Goal: Check status: Check status

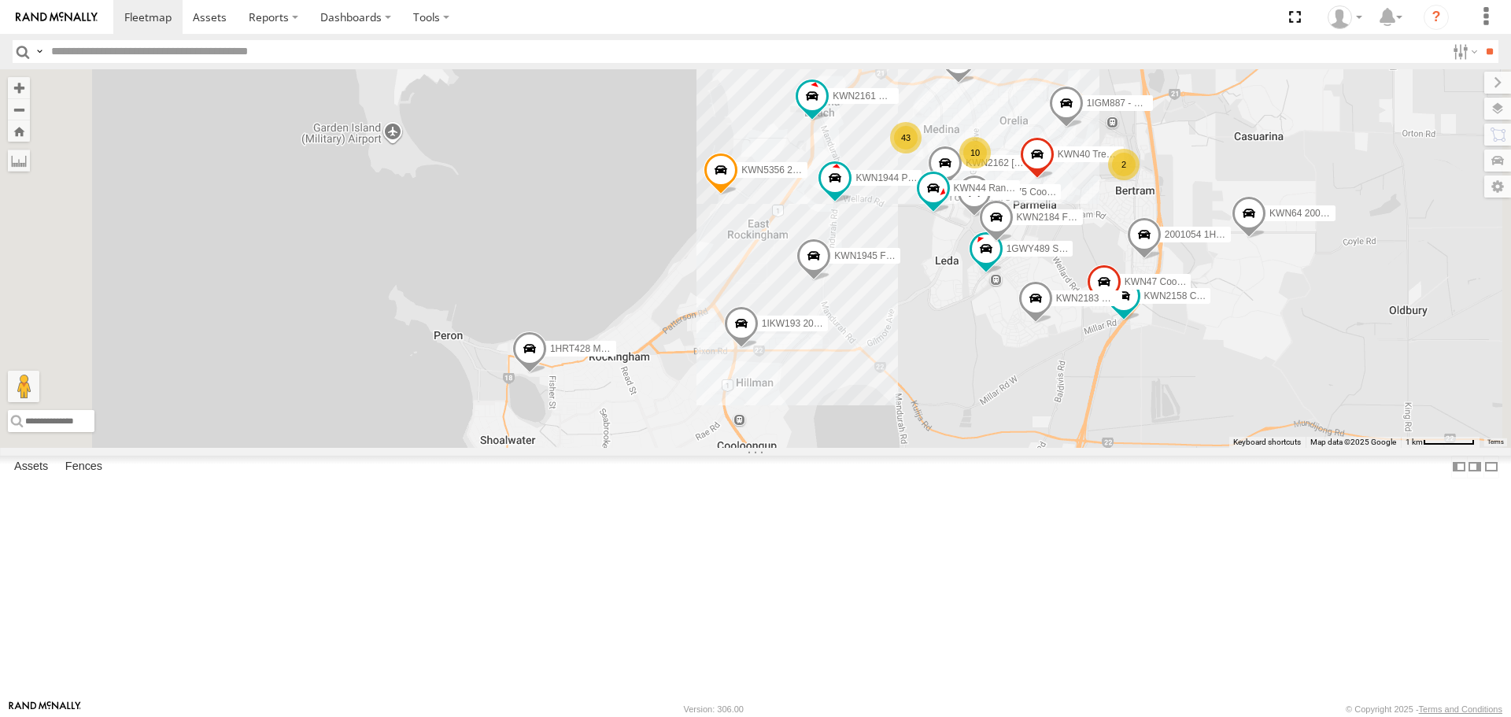
click at [758, 349] on span at bounding box center [741, 328] width 35 height 42
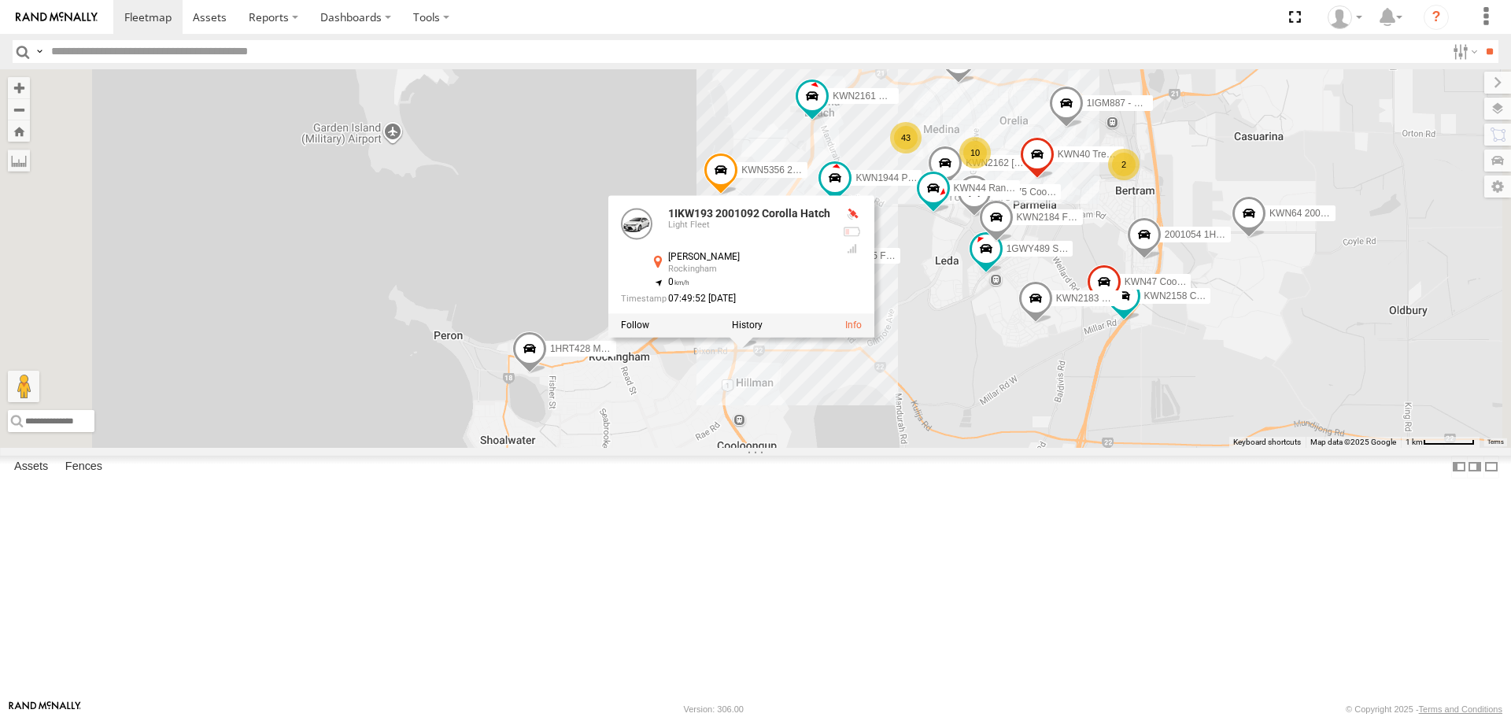
click at [1053, 447] on div "KWN5356 2001086 Camera Trailer Rangers KWN2185 Facil. Cleaning 2001021 1HRP487 …" at bounding box center [755, 258] width 1511 height 378
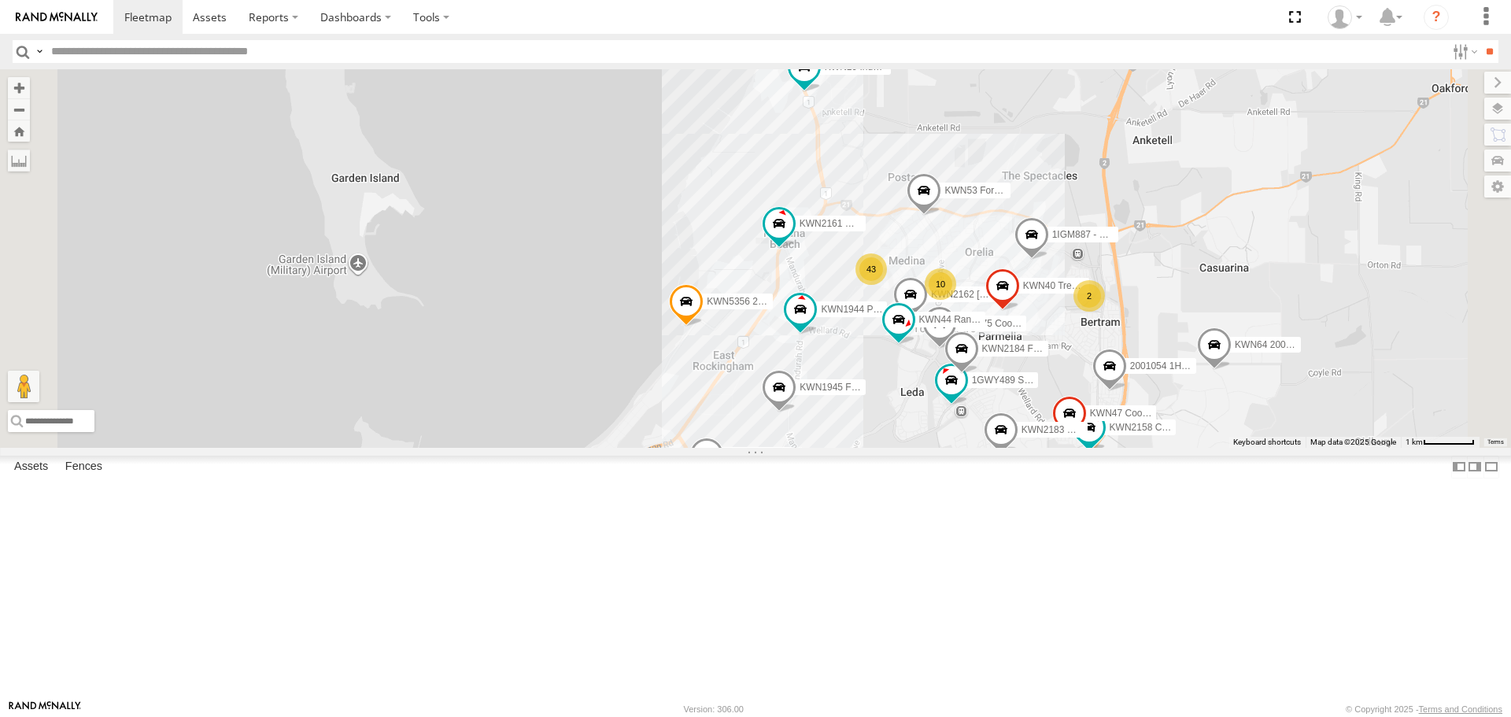
drag, startPoint x: 1121, startPoint y: 504, endPoint x: 1085, endPoint y: 633, distance: 133.2
click at [1086, 447] on div "KWN5356 2001086 Camera Trailer Rangers KWN2185 Facil. Cleaning 2001021 1HRP487 …" at bounding box center [755, 258] width 1511 height 378
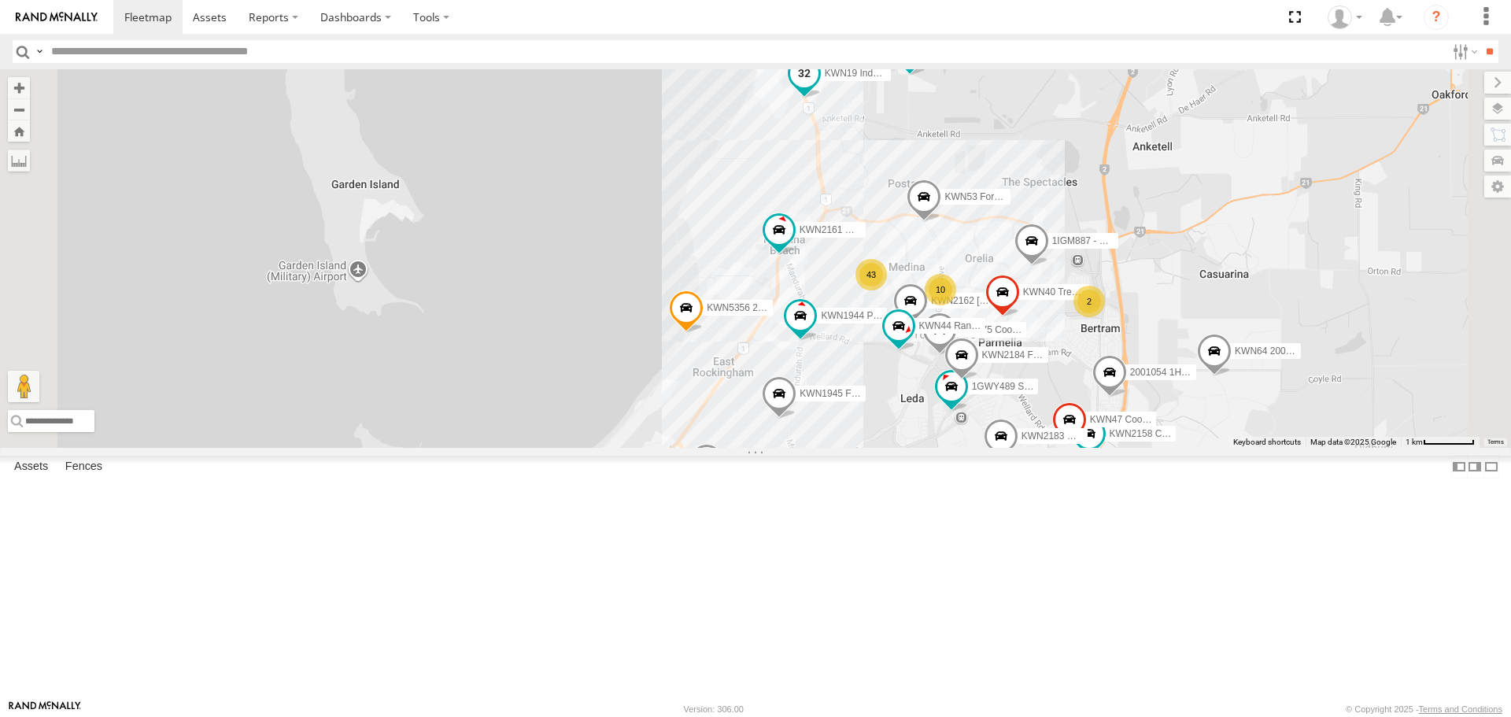
click at [818, 87] on span at bounding box center [804, 73] width 28 height 28
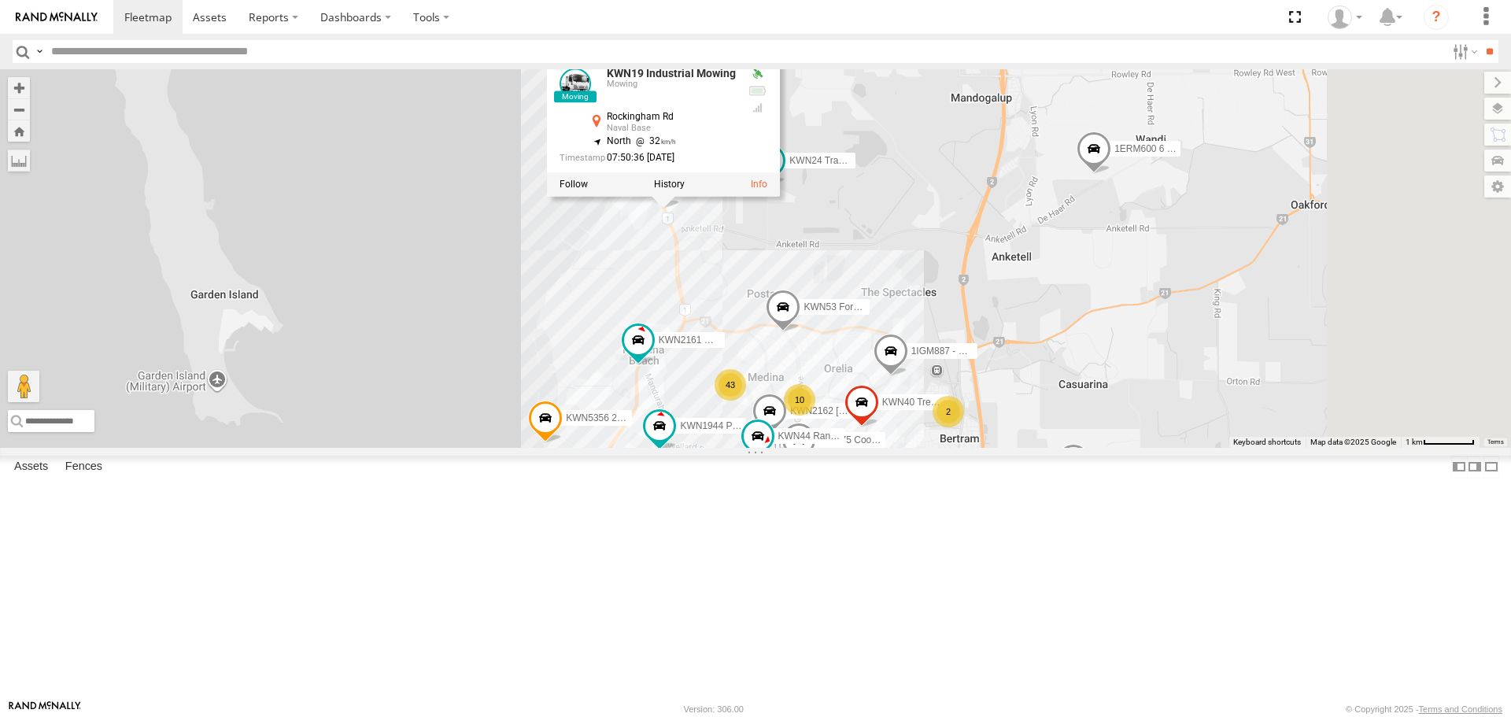
drag, startPoint x: 958, startPoint y: 360, endPoint x: 929, endPoint y: 381, distance: 36.0
click at [929, 381] on div "KWN5356 2001086 Camera Trailer Rangers KWN2185 Facil. Cleaning 2001021 1HRP487 …" at bounding box center [755, 258] width 1511 height 378
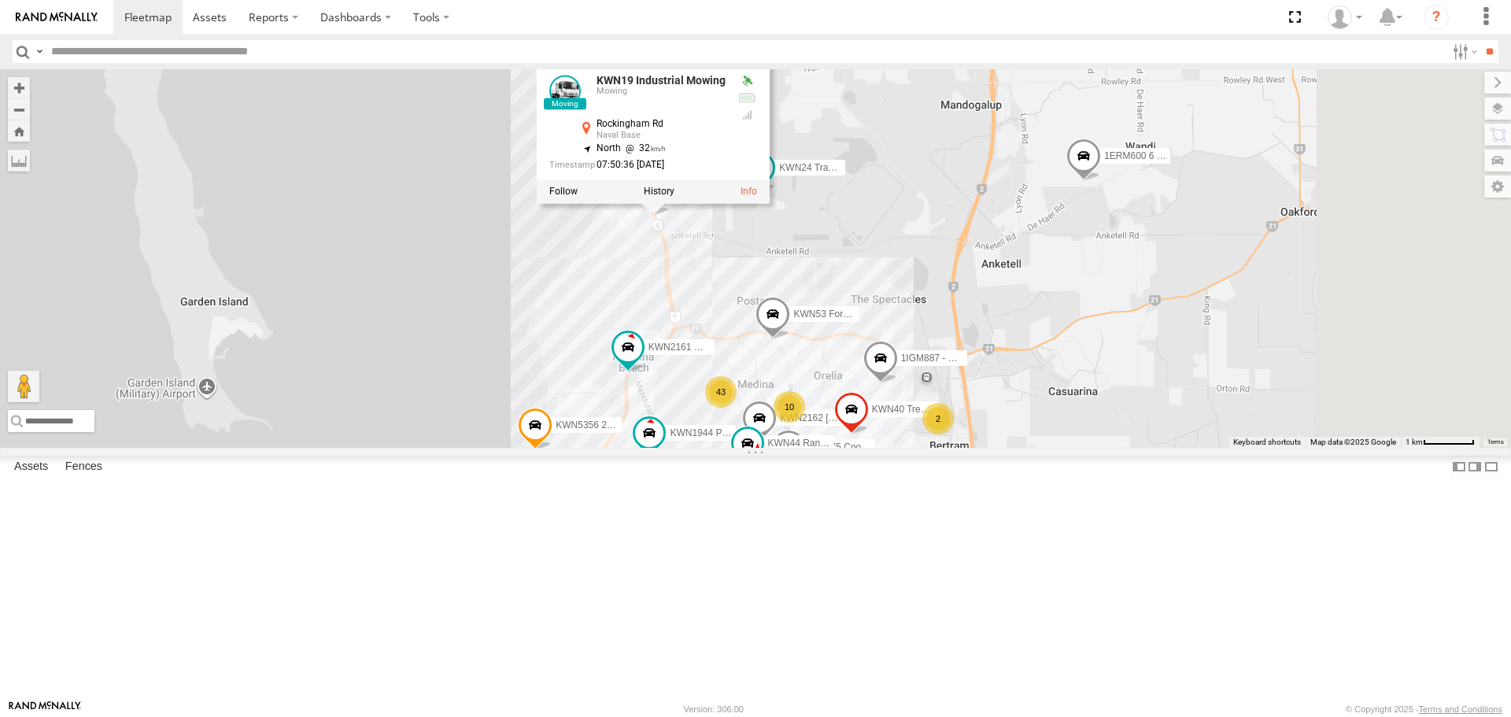
click at [1072, 362] on div "KWN5356 2001086 Camera Trailer Rangers KWN2185 Facil. Cleaning 2001021 1HRP487 …" at bounding box center [755, 258] width 1511 height 378
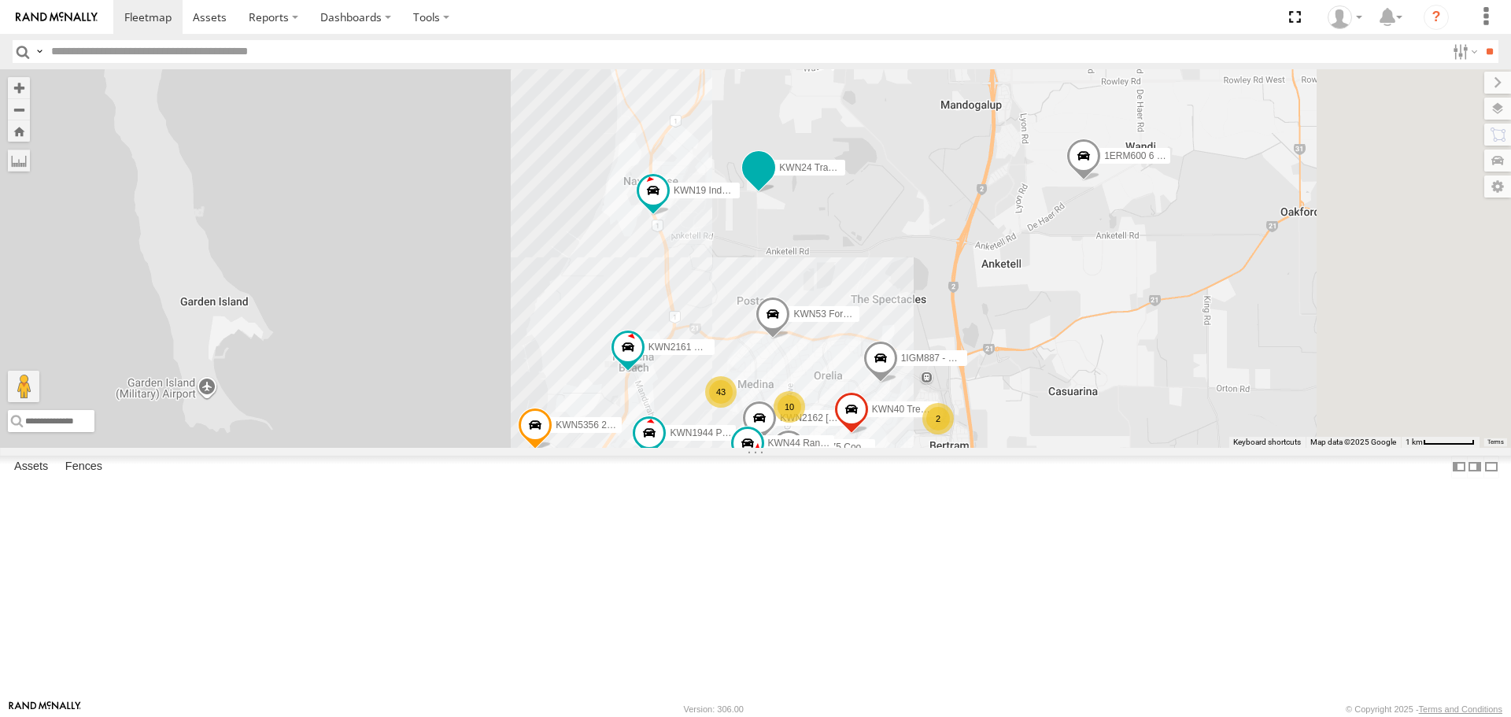
click at [773, 182] on span at bounding box center [758, 167] width 28 height 28
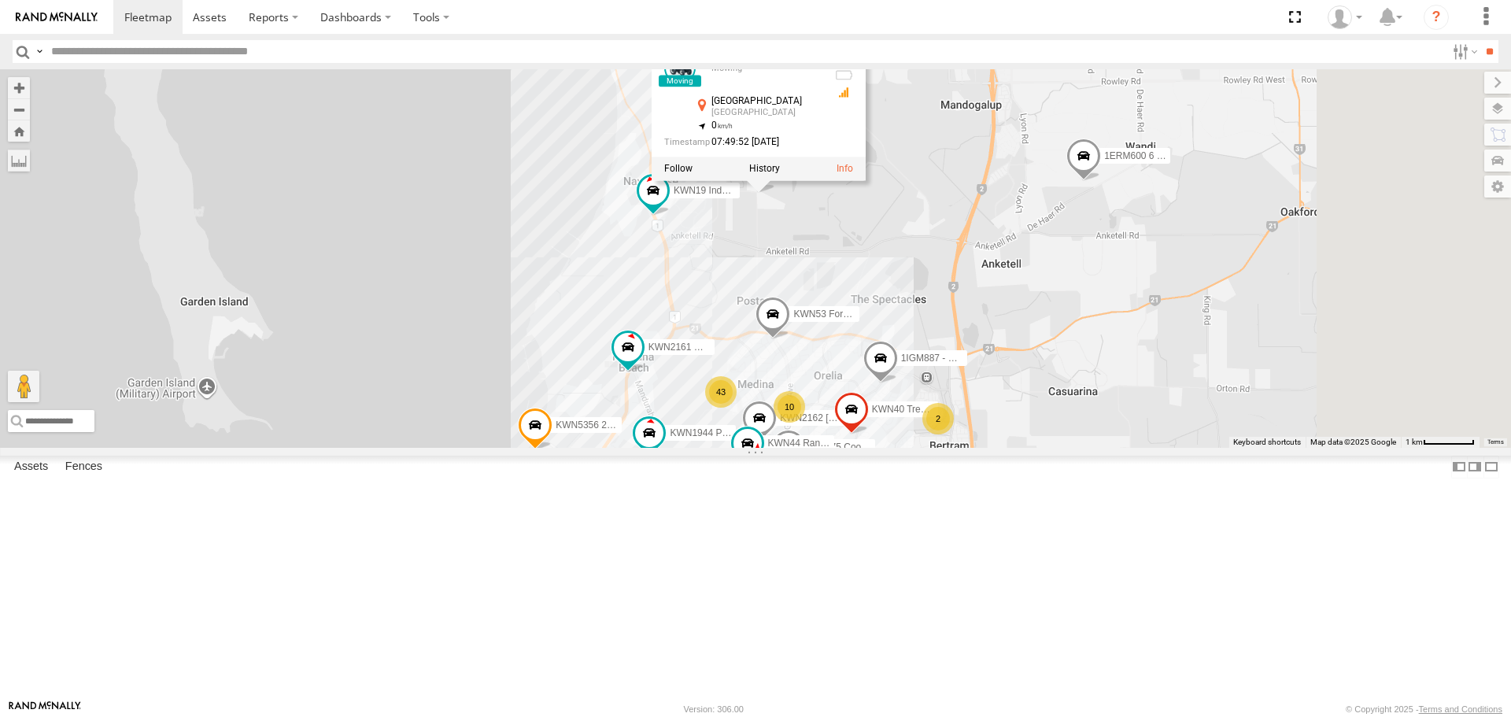
click at [1044, 349] on div "KWN5356 2001086 Camera Trailer Rangers KWN2185 Facil. Cleaning 2001021 1HRP487 …" at bounding box center [755, 258] width 1511 height 378
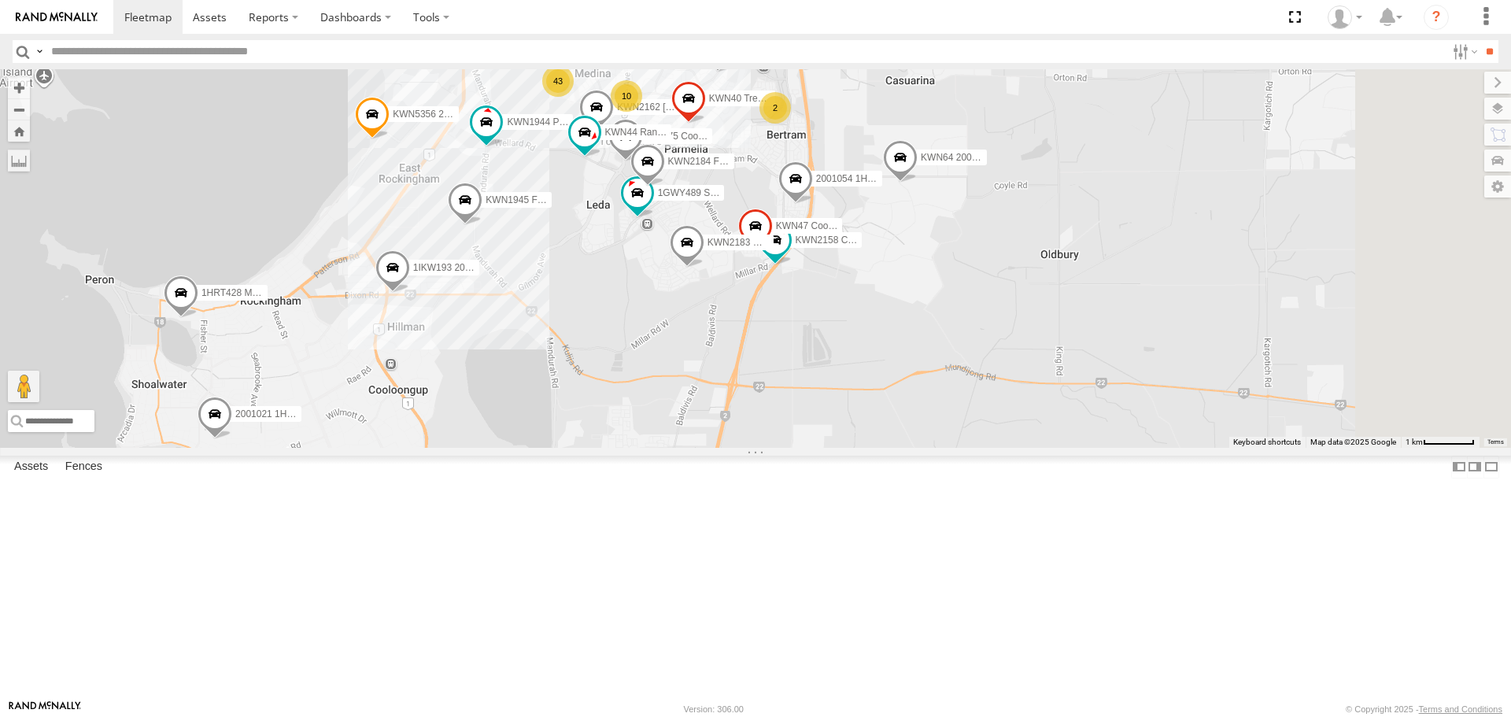
drag, startPoint x: 1197, startPoint y: 333, endPoint x: 1168, endPoint y: 132, distance: 202.7
click at [1168, 132] on div "KWN5356 2001086 Camera Trailer Rangers KWN2185 Facil. Cleaning 2001021 1HRP487 …" at bounding box center [755, 258] width 1511 height 378
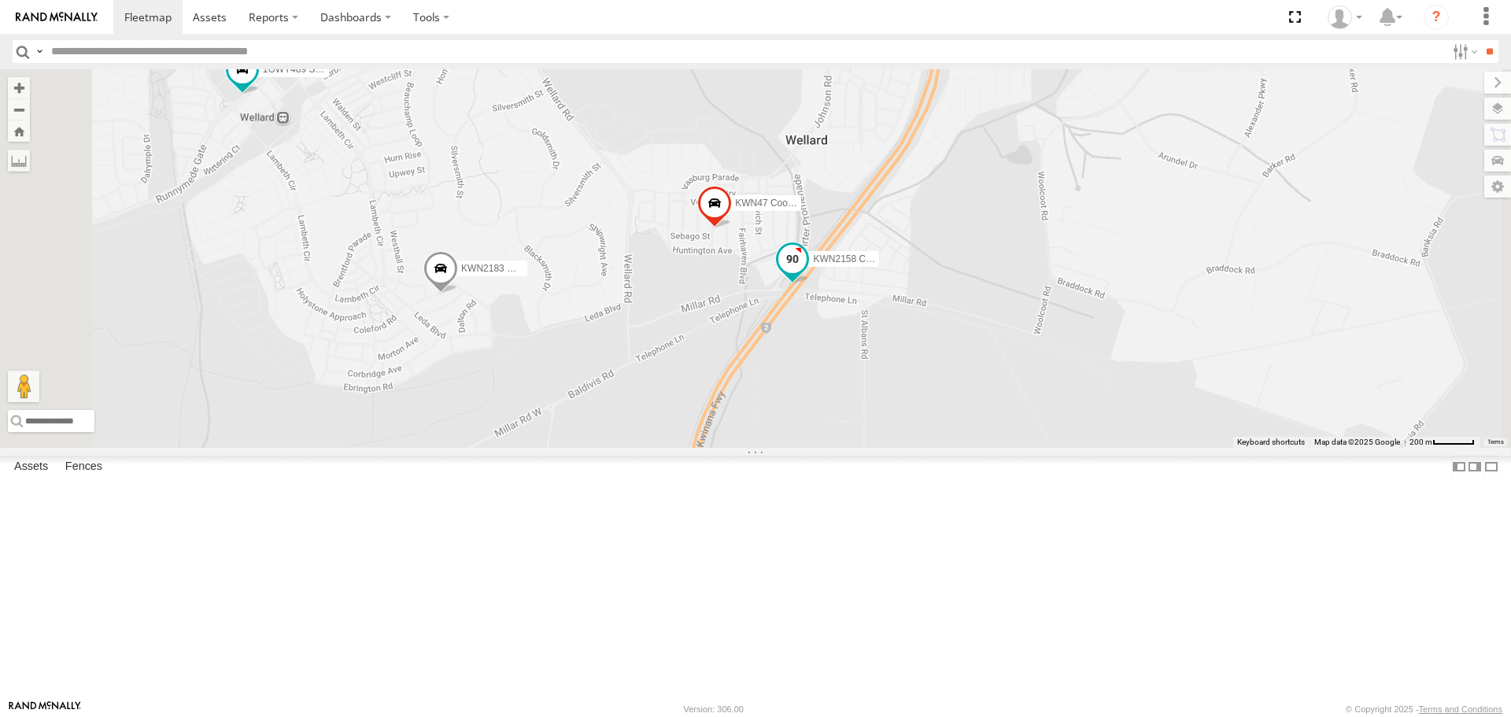
click at [806, 273] on span at bounding box center [792, 259] width 28 height 28
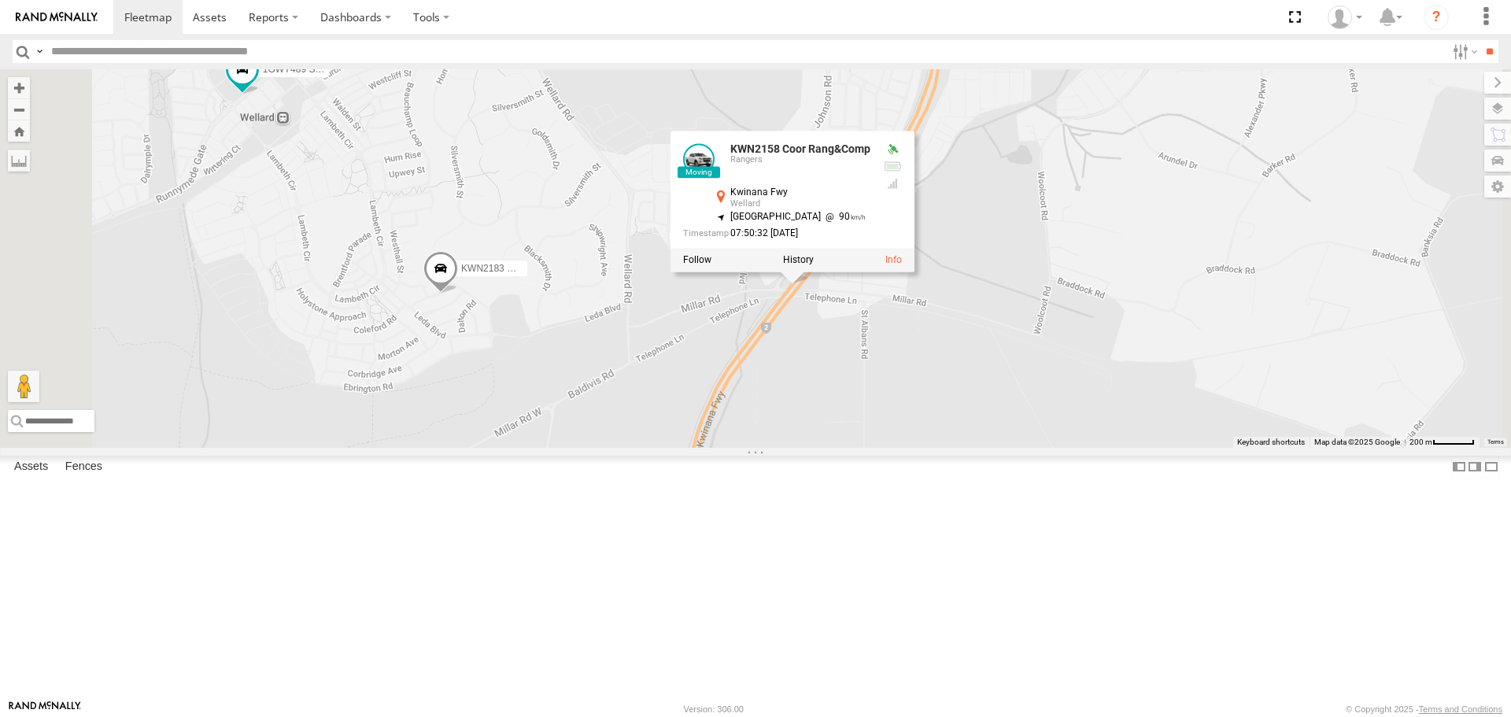
click at [1066, 447] on div "KWN5356 2001086 Camera Trailer Rangers KWN2185 Facil. Cleaning 2001021 1HRP487 …" at bounding box center [755, 258] width 1511 height 378
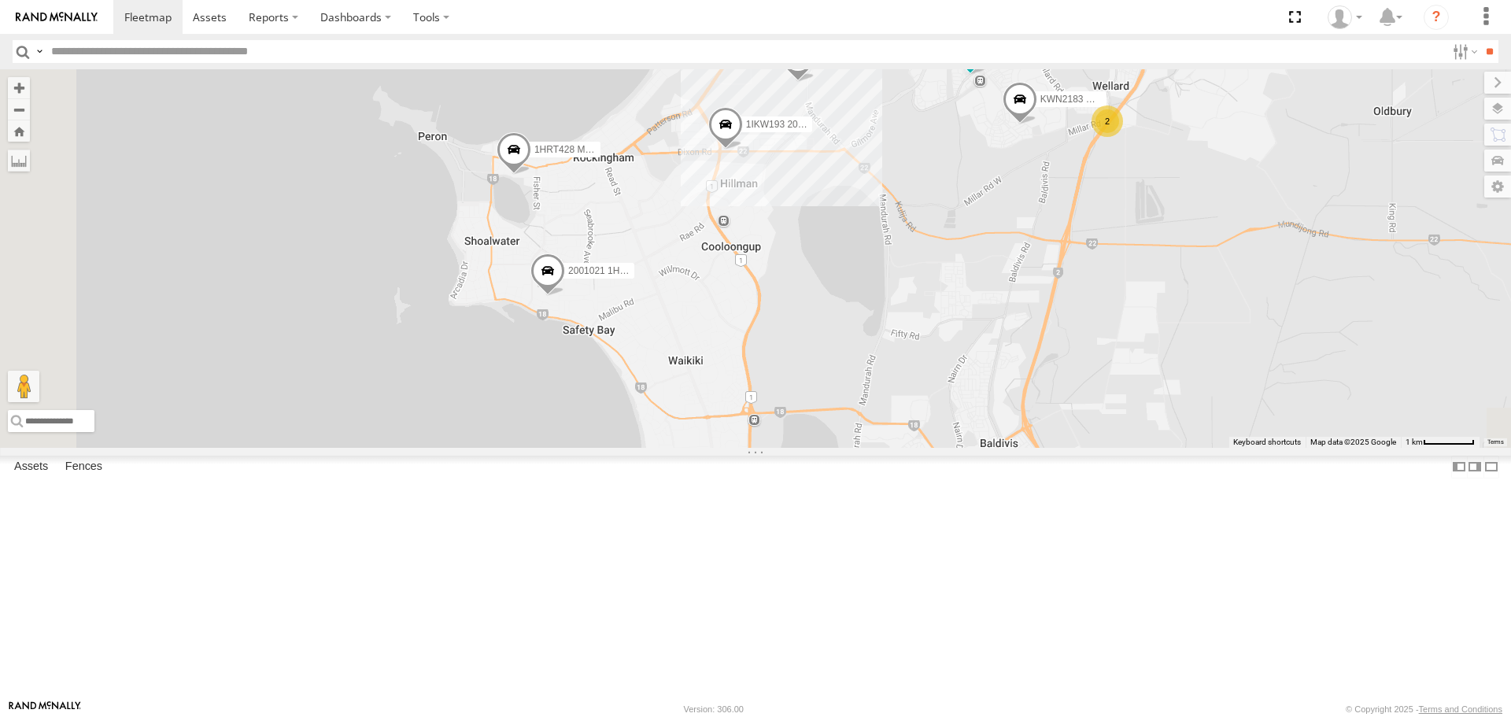
drag, startPoint x: 838, startPoint y: 572, endPoint x: 1104, endPoint y: 283, distance: 392.5
click at [1104, 283] on div "KWN5356 2001086 Camera Trailer Rangers KWN2185 Facil. Cleaning 2001021 1HRP487 …" at bounding box center [755, 258] width 1511 height 378
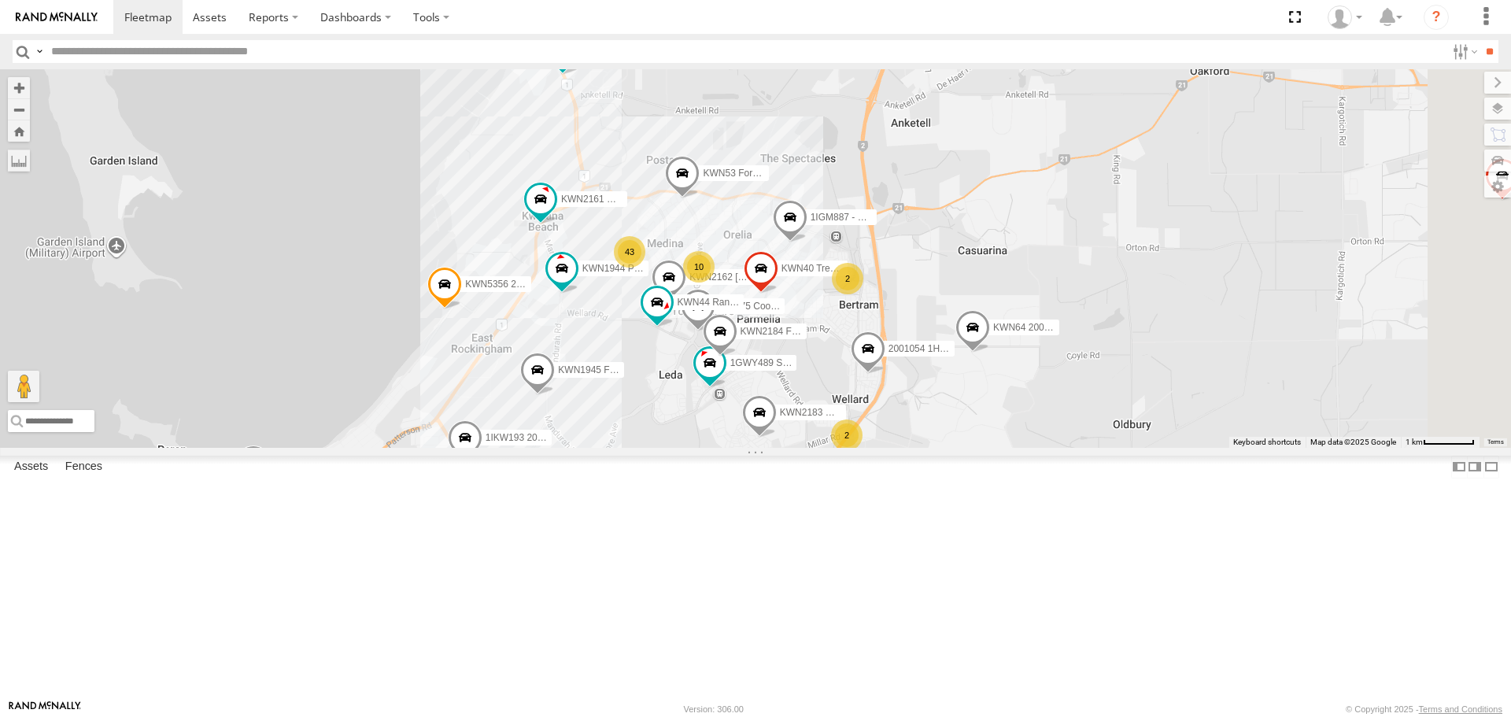
drag, startPoint x: 1086, startPoint y: 280, endPoint x: 802, endPoint y: 640, distance: 458.3
click at [802, 447] on div "KWN5356 2001086 Camera Trailer Rangers KWN2185 Facil. Cleaning 2001021 1HRP487 …" at bounding box center [755, 258] width 1511 height 378
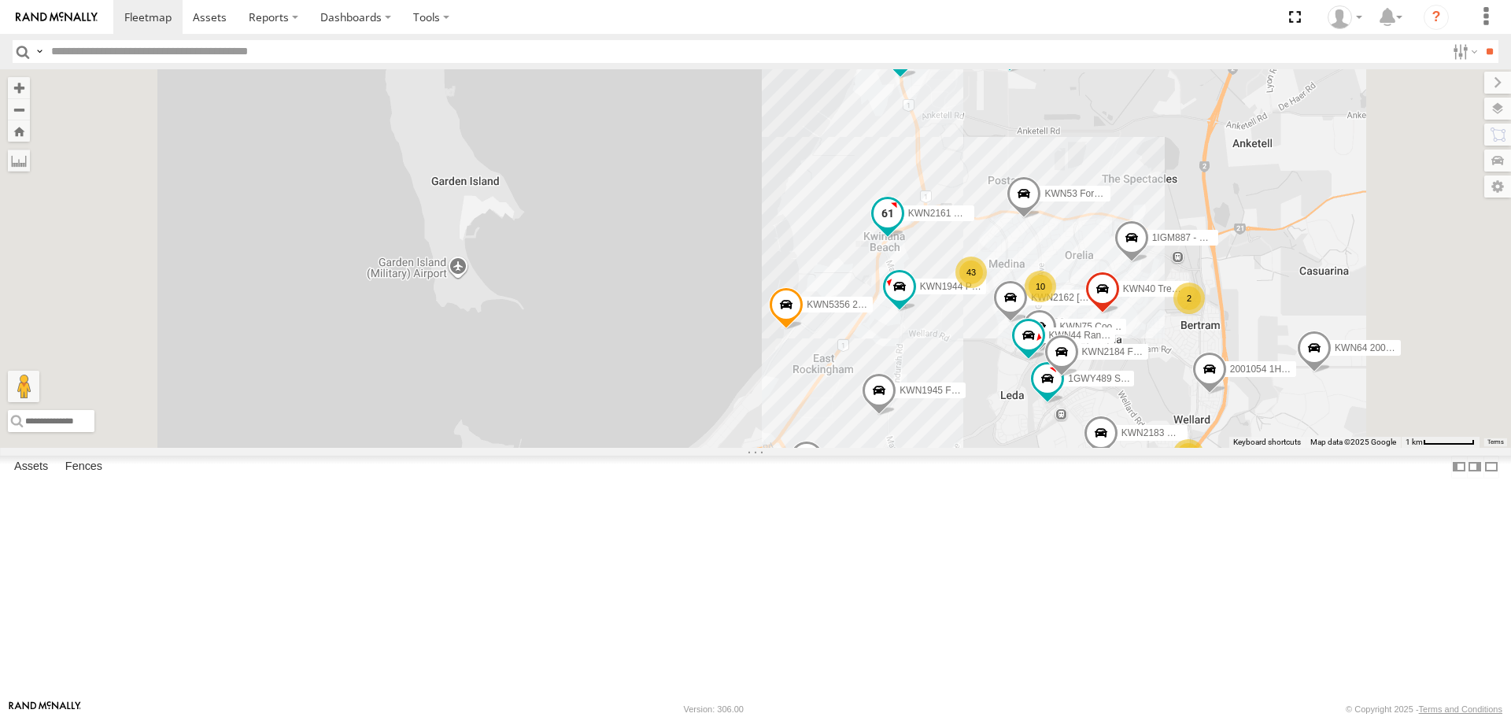
click at [902, 227] on span at bounding box center [887, 213] width 28 height 28
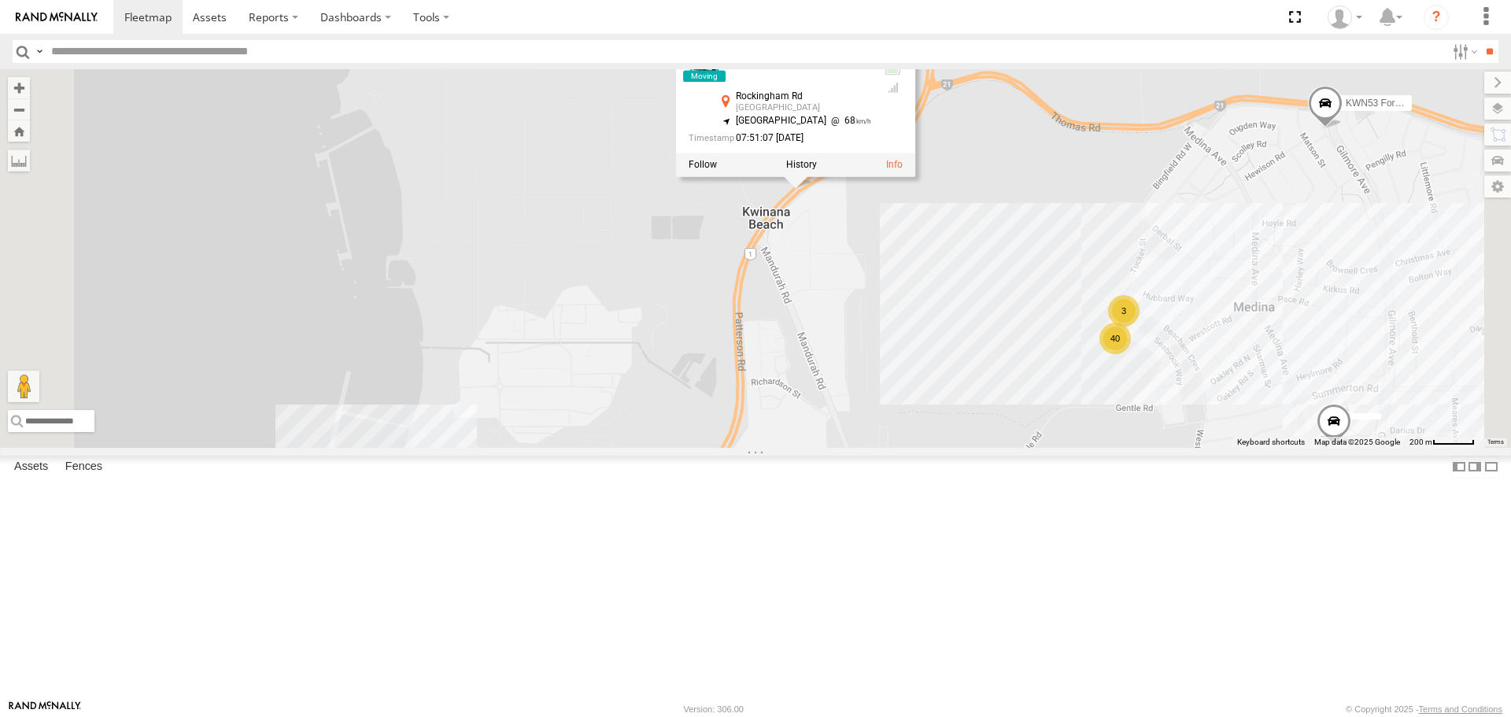
click at [915, 177] on div at bounding box center [795, 165] width 239 height 24
click at [817, 171] on label at bounding box center [801, 165] width 31 height 11
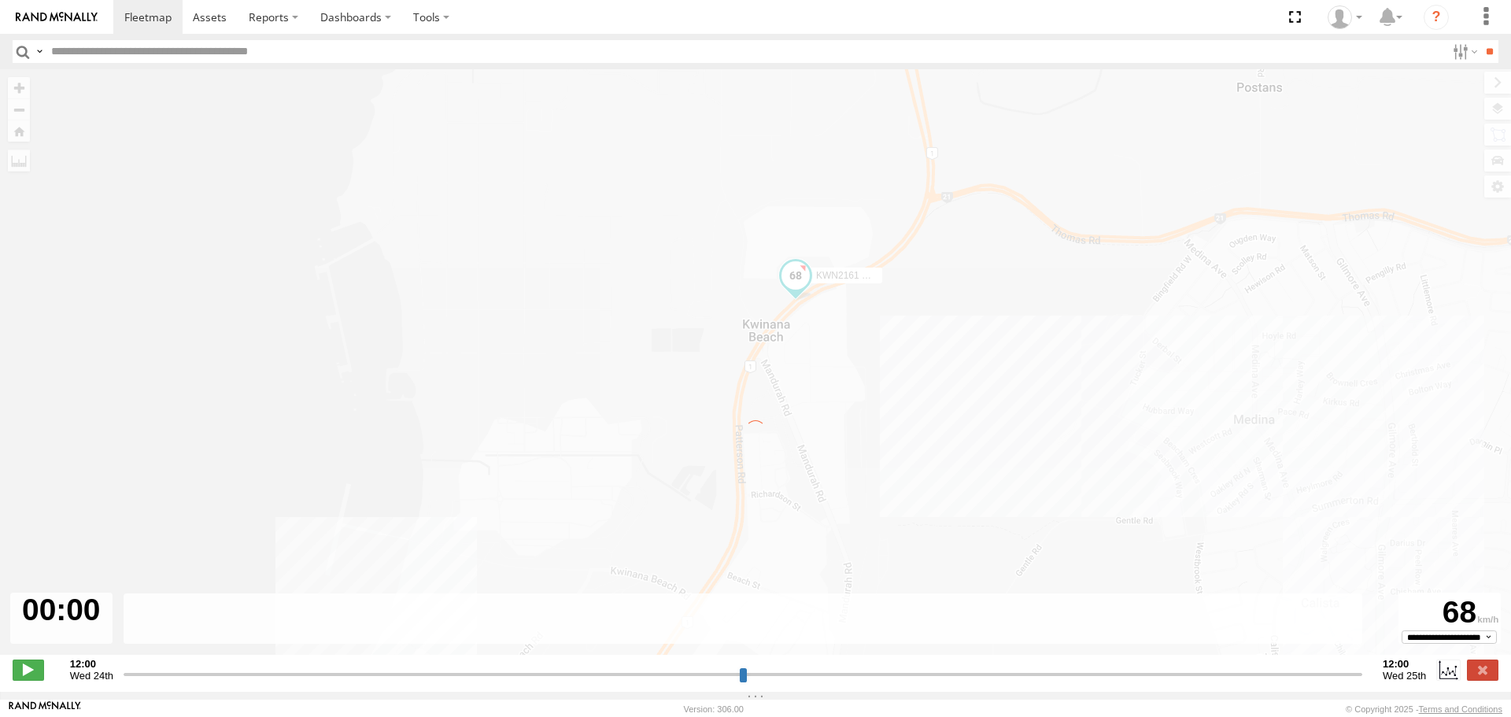
type input "**********"
